Goal: Task Accomplishment & Management: Complete application form

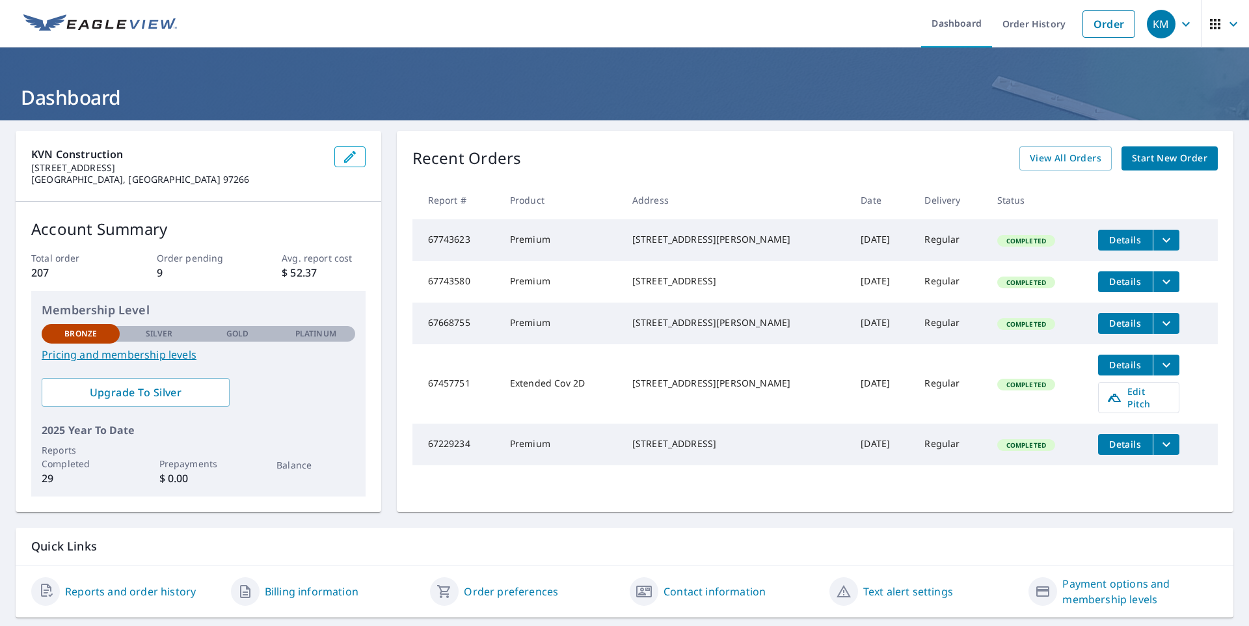
click at [1174, 154] on span "Start New Order" at bounding box center [1169, 158] width 75 height 16
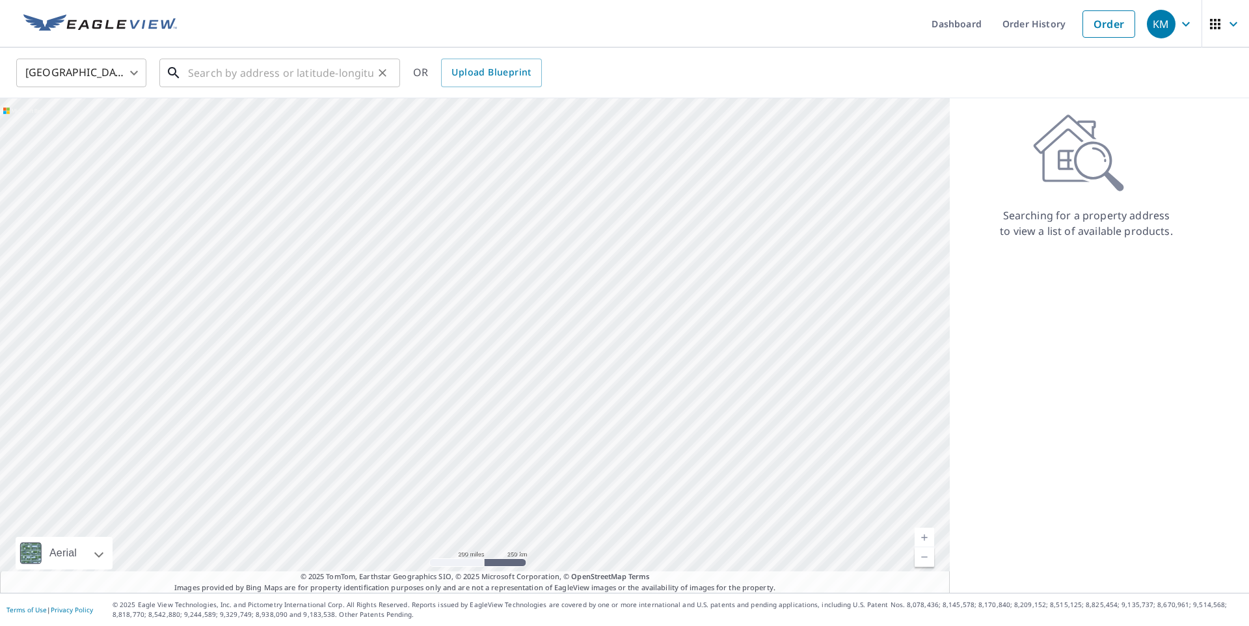
click at [255, 69] on input "text" at bounding box center [280, 73] width 185 height 36
paste input "[STREET_ADDRESS]"
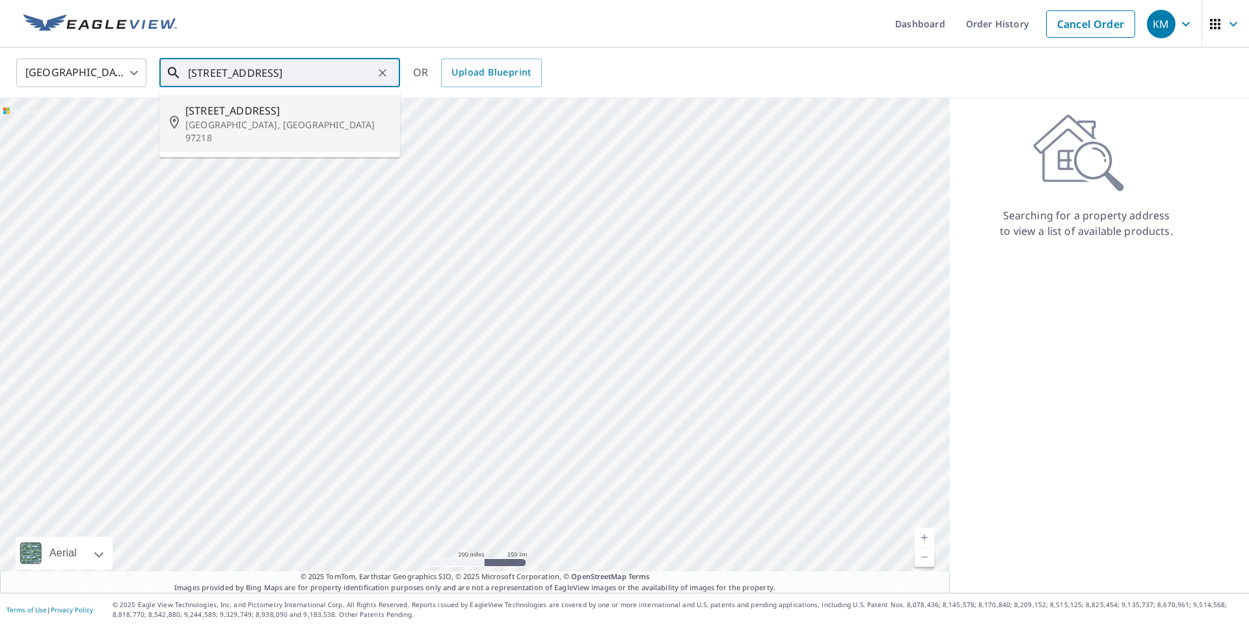
click at [251, 115] on span "[STREET_ADDRESS]" at bounding box center [287, 111] width 204 height 16
type input "[STREET_ADDRESS]"
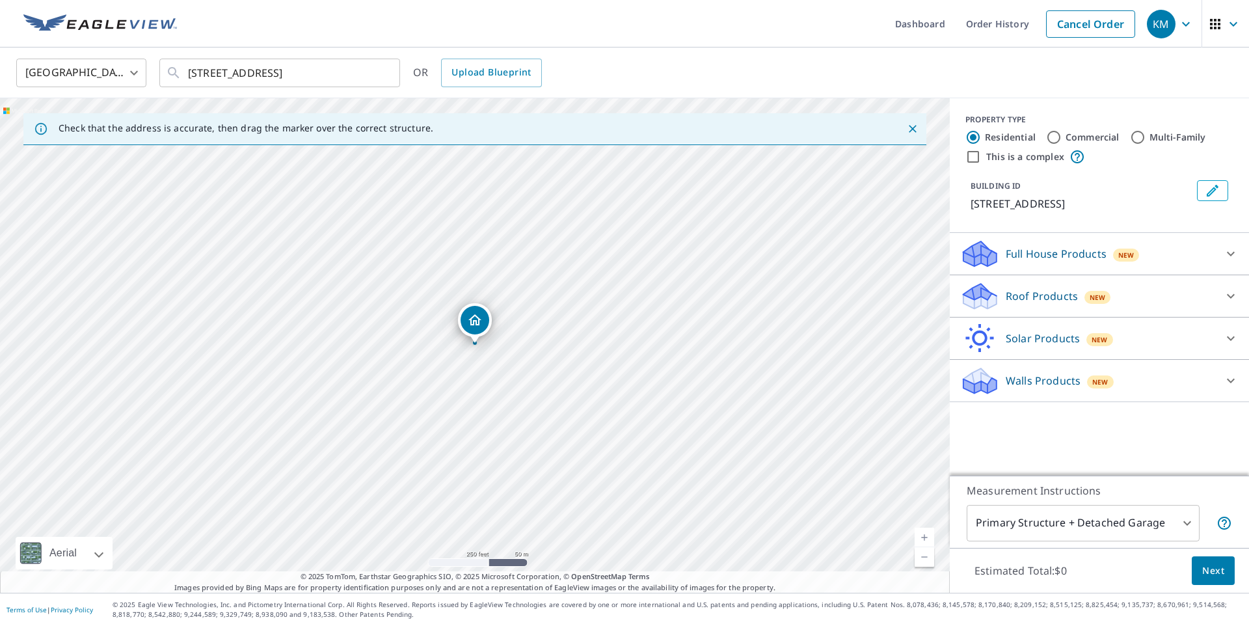
click at [1231, 293] on icon at bounding box center [1231, 296] width 16 height 16
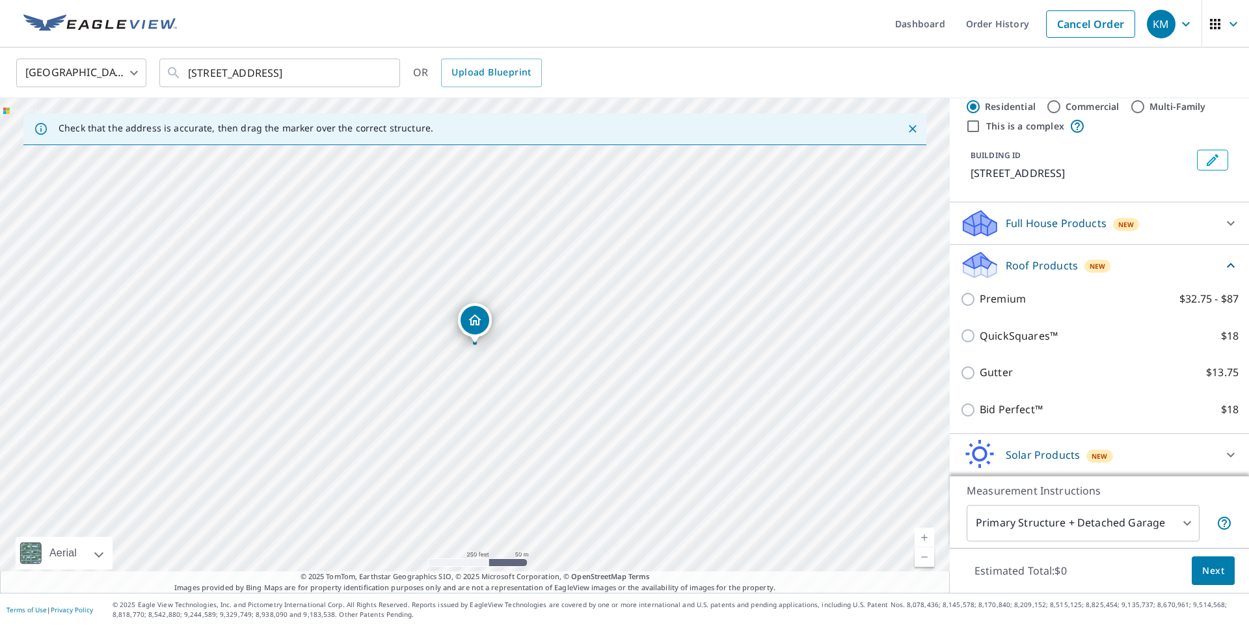
scroll to position [33, 0]
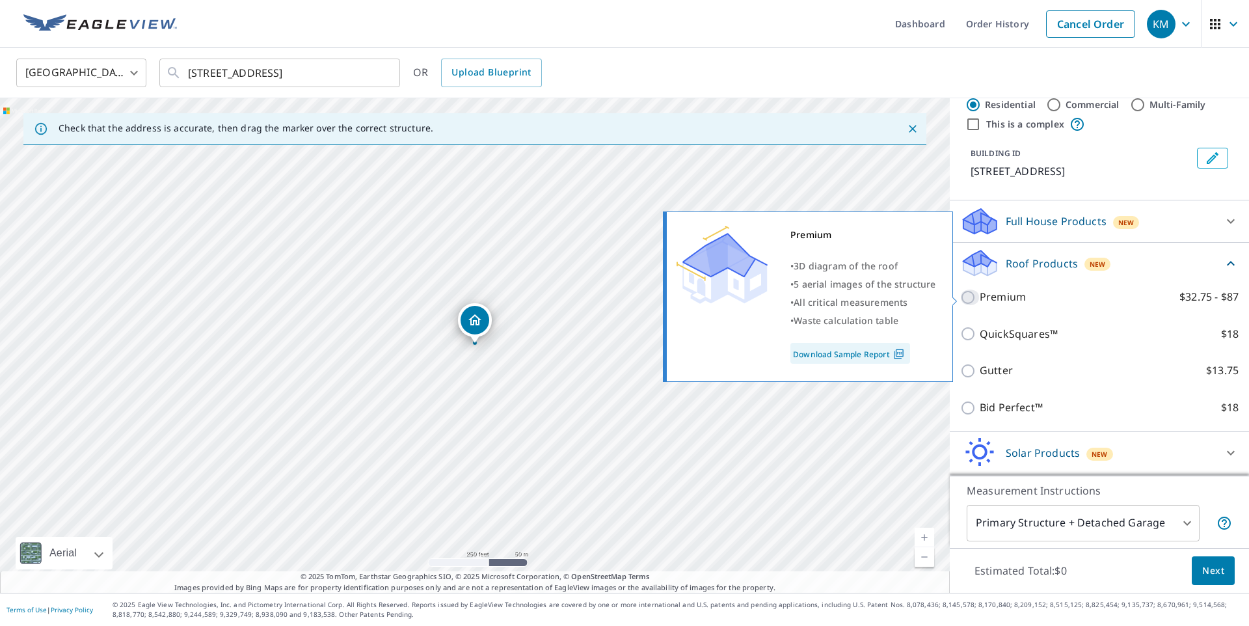
click at [970, 297] on input "Premium $32.75 - $87" at bounding box center [970, 297] width 20 height 16
checkbox input "true"
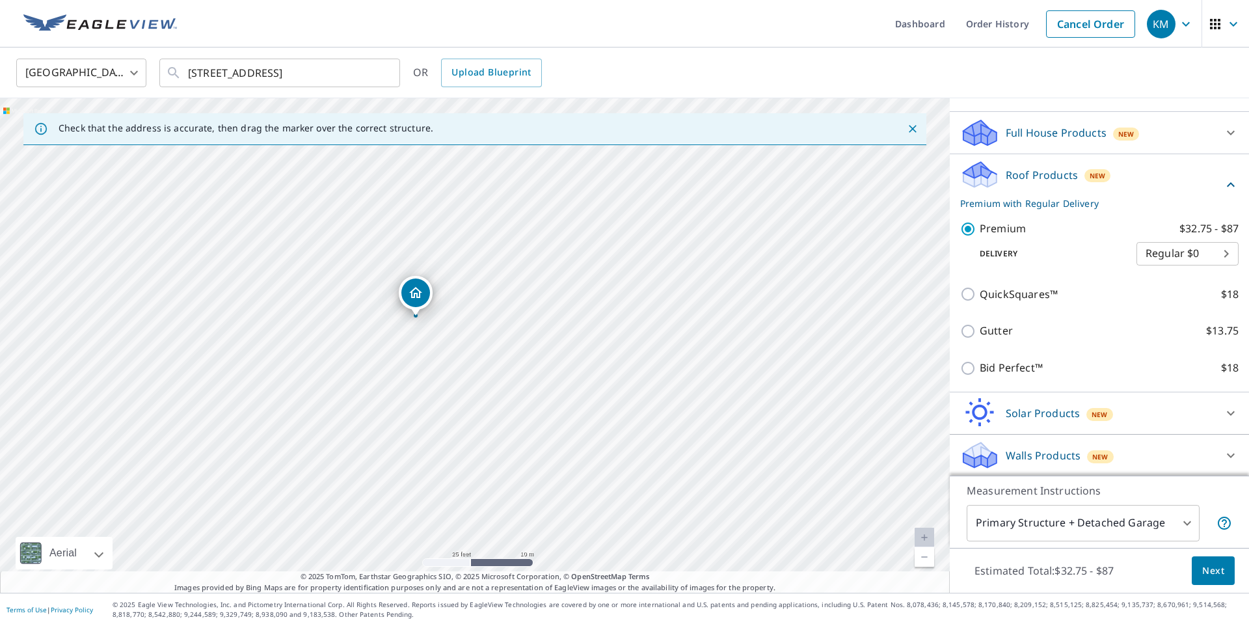
scroll to position [122, 0]
click at [1208, 568] on span "Next" at bounding box center [1213, 571] width 22 height 16
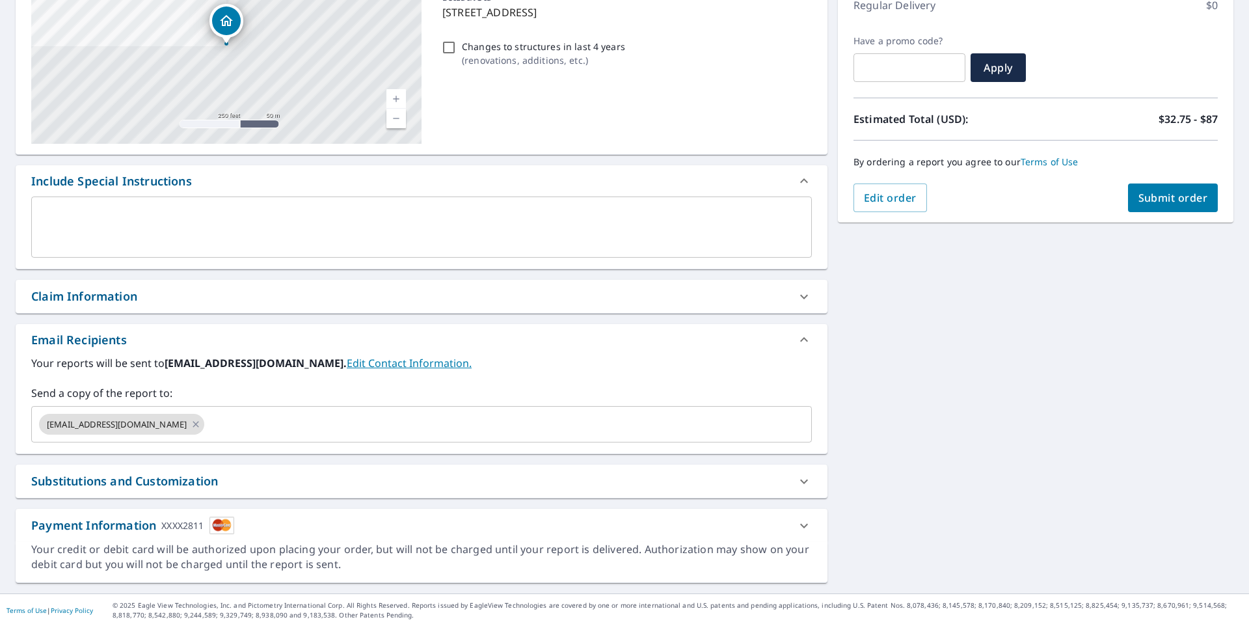
scroll to position [193, 0]
click at [193, 423] on icon at bounding box center [196, 423] width 6 height 6
click at [168, 429] on input "text" at bounding box center [411, 423] width 749 height 25
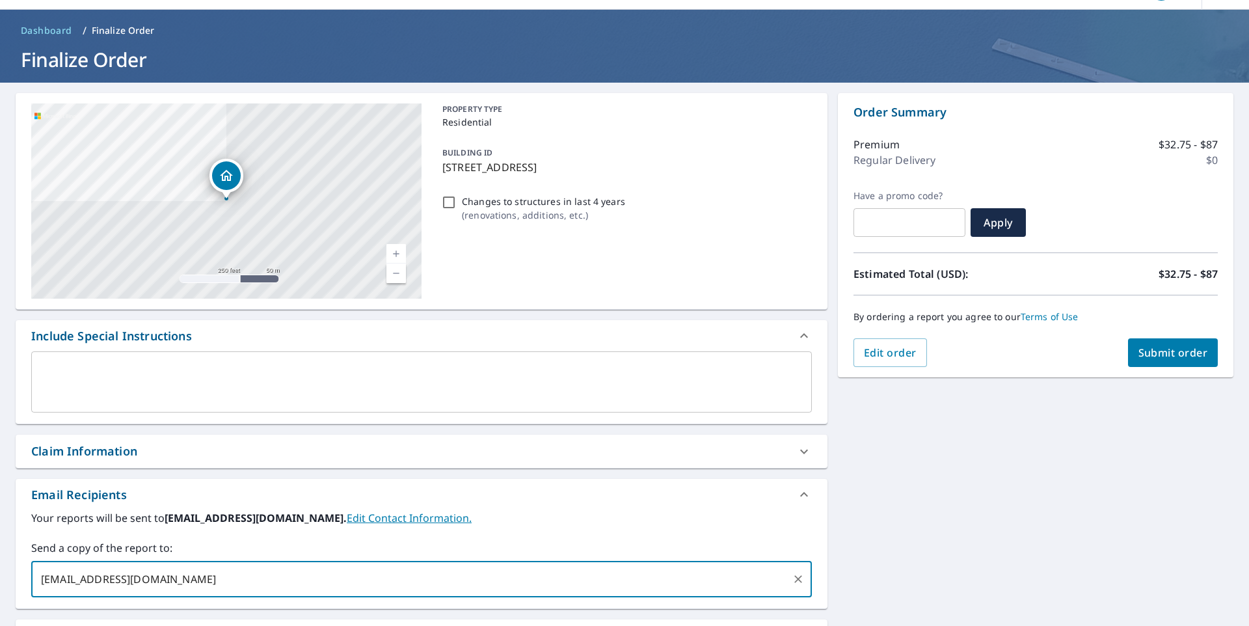
scroll to position [36, 0]
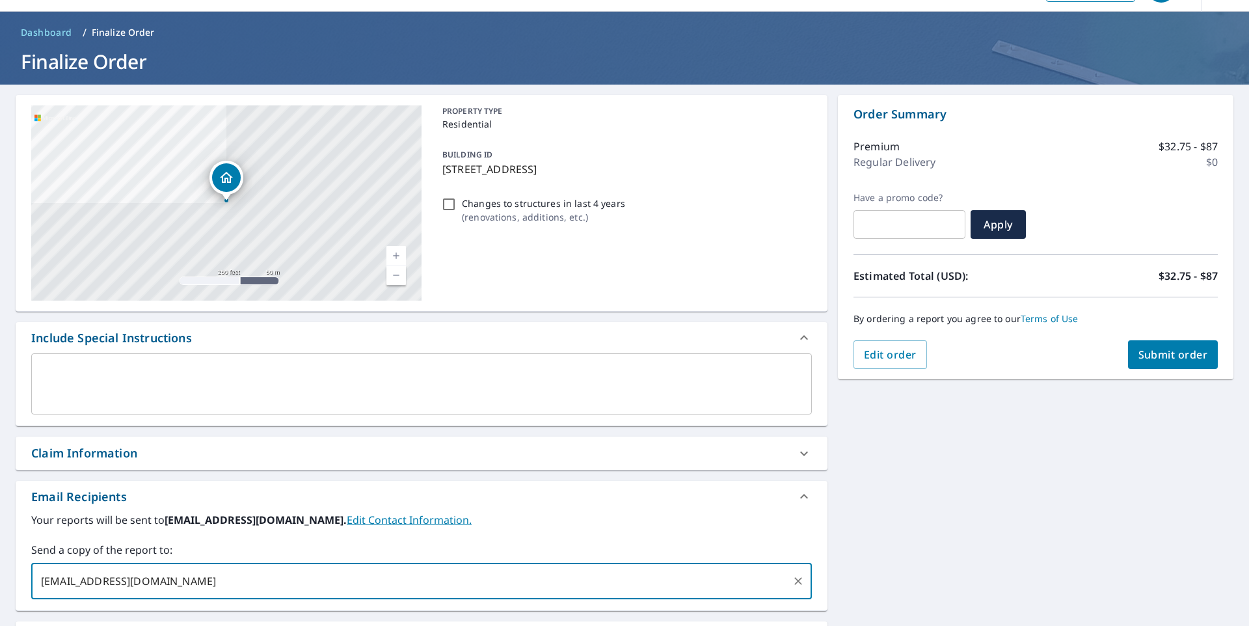
type input "[EMAIL_ADDRESS][DOMAIN_NAME]"
click at [1168, 360] on span "Submit order" at bounding box center [1173, 354] width 70 height 14
